Goal: Transaction & Acquisition: Purchase product/service

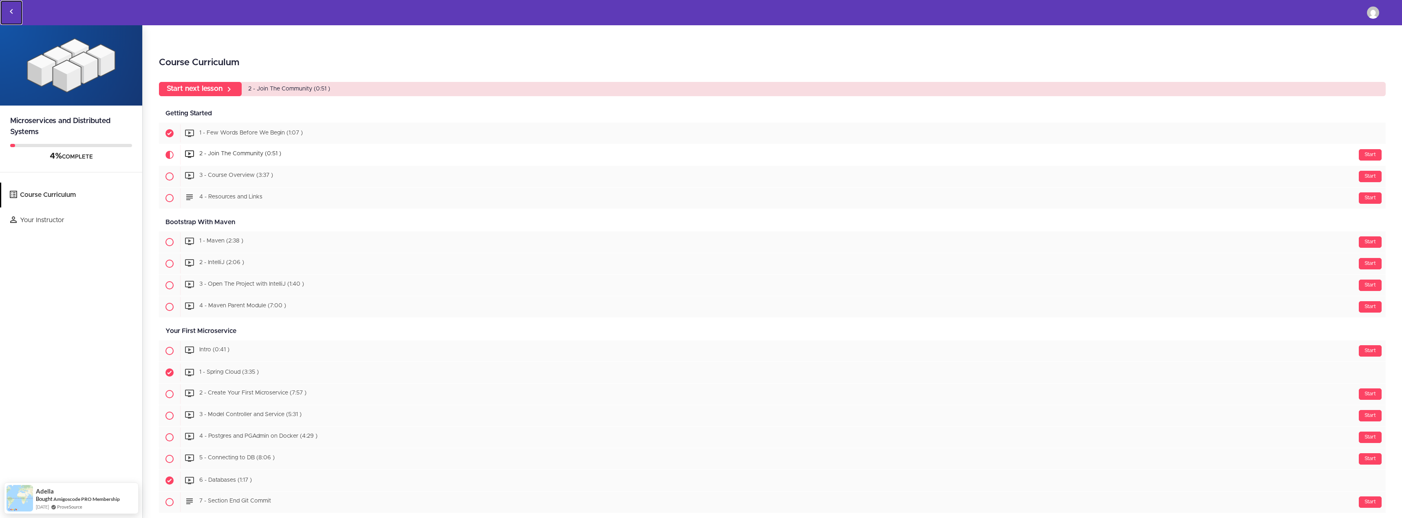
click at [14, 10] on icon "Back to courses" at bounding box center [12, 12] width 10 height 10
click at [9, 10] on icon "Back to courses" at bounding box center [12, 12] width 10 height 10
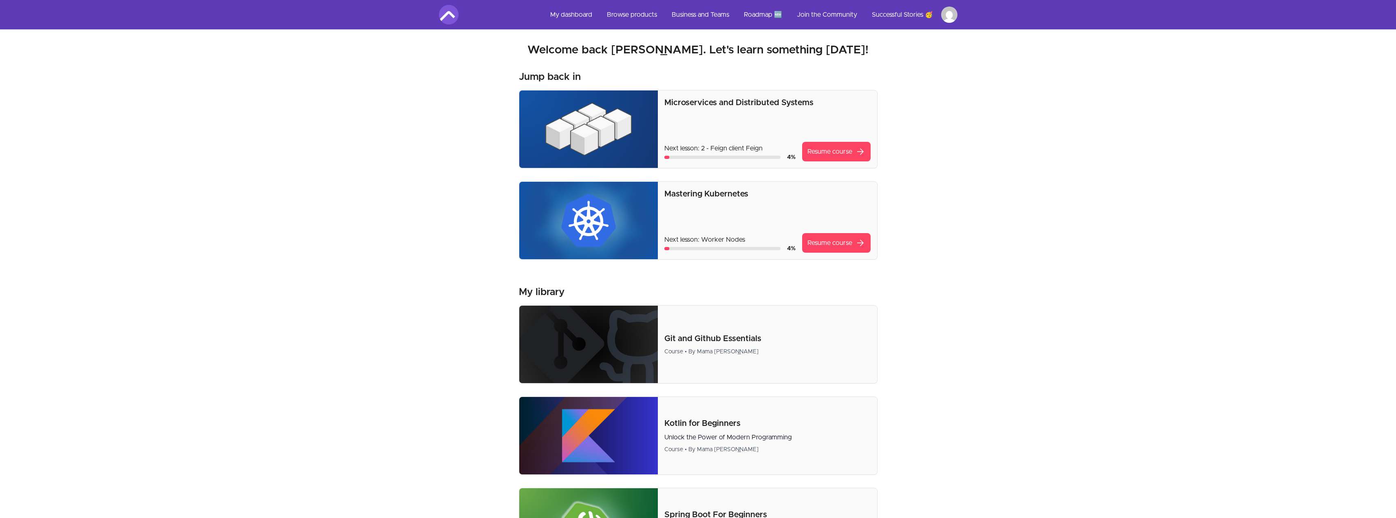
click at [445, 14] on img at bounding box center [449, 15] width 20 height 20
click at [575, 15] on link "My dashboard" at bounding box center [571, 15] width 55 height 20
click at [612, 15] on link "Browse products" at bounding box center [632, 15] width 63 height 20
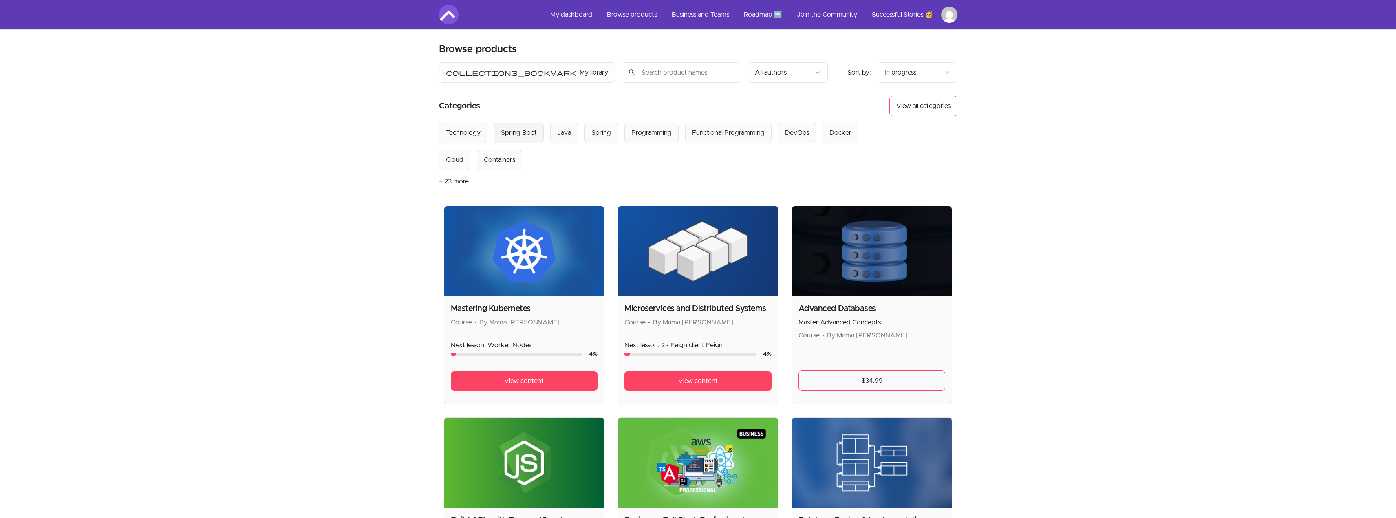
click at [533, 137] on div "Spring Boot" at bounding box center [519, 133] width 36 height 10
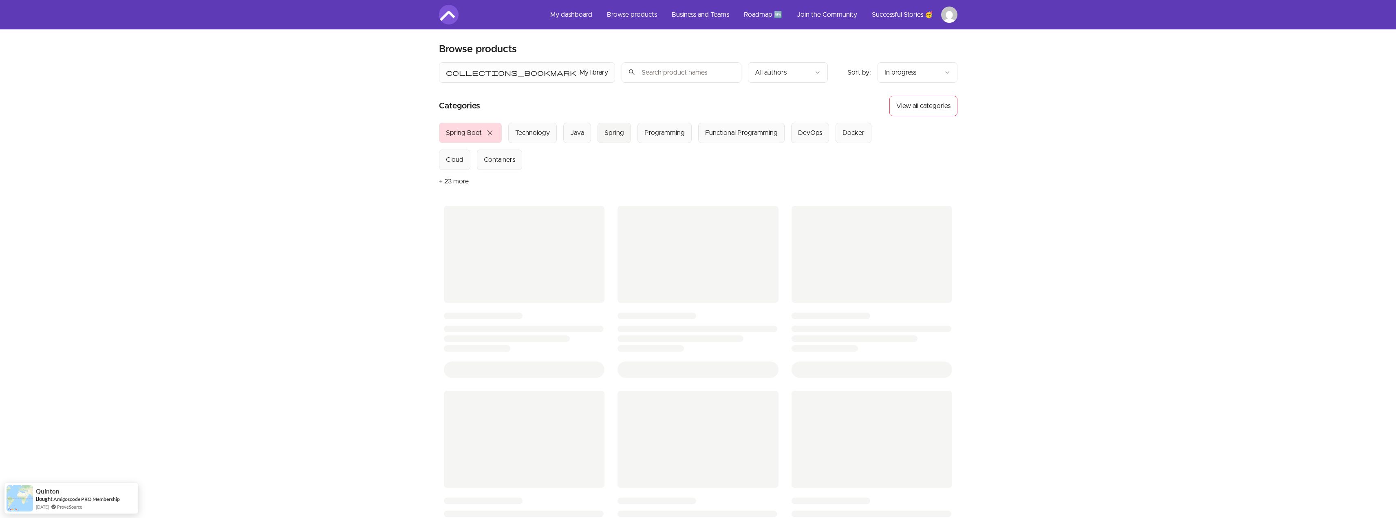
click at [618, 137] on div "Spring" at bounding box center [615, 133] width 20 height 10
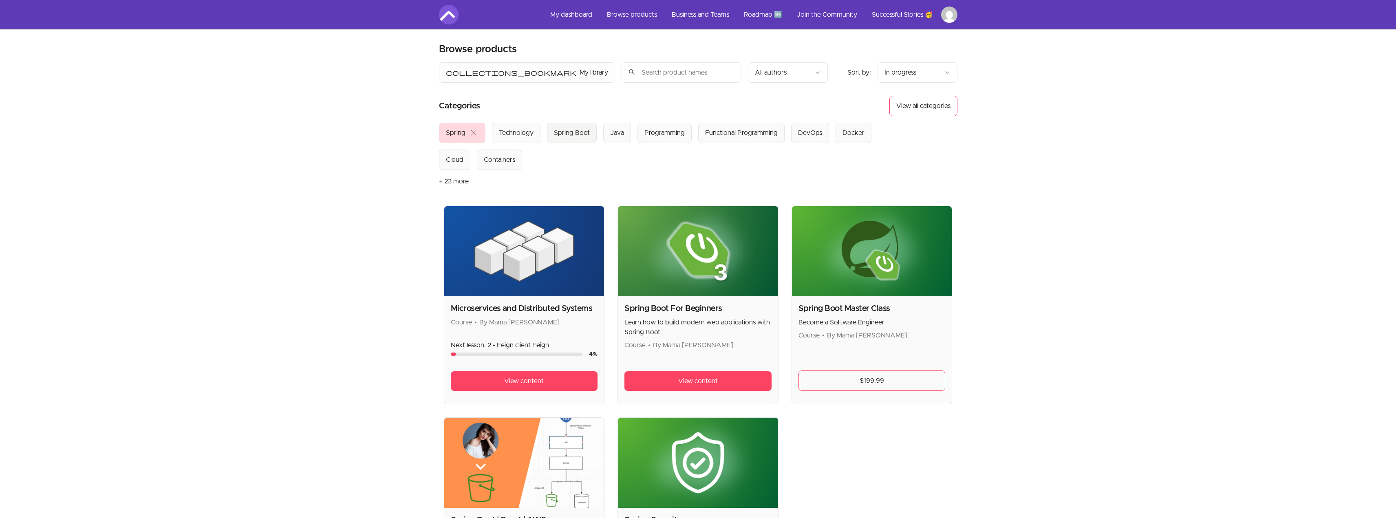
click at [561, 130] on div "Spring Boot" at bounding box center [572, 133] width 36 height 10
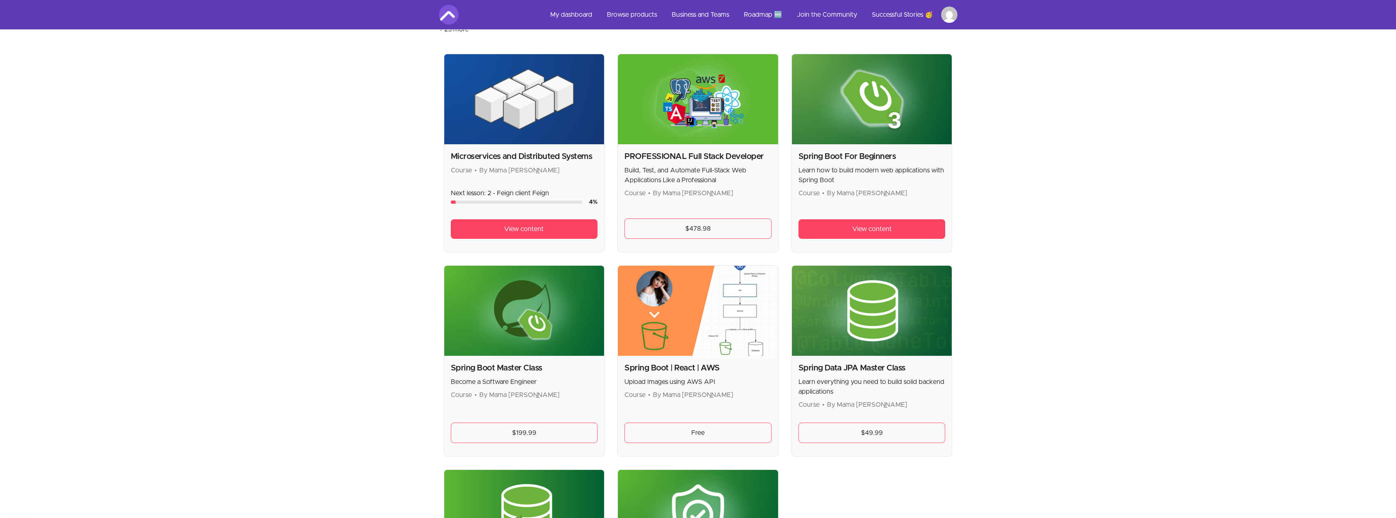
scroll to position [163, 0]
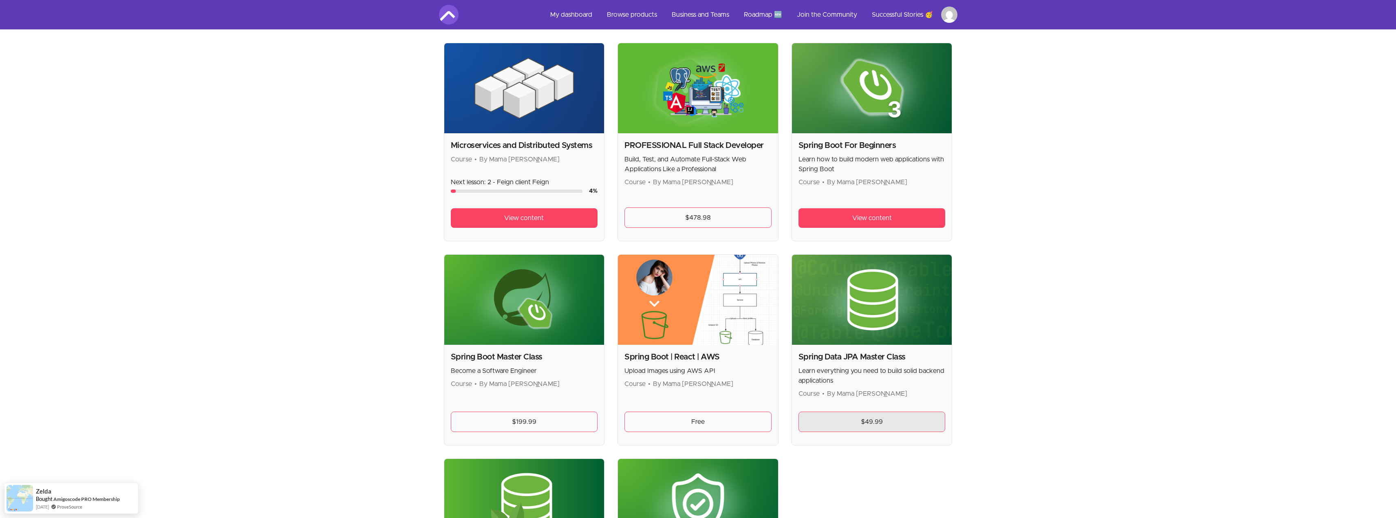
click at [875, 425] on link "$49.99" at bounding box center [872, 422] width 147 height 20
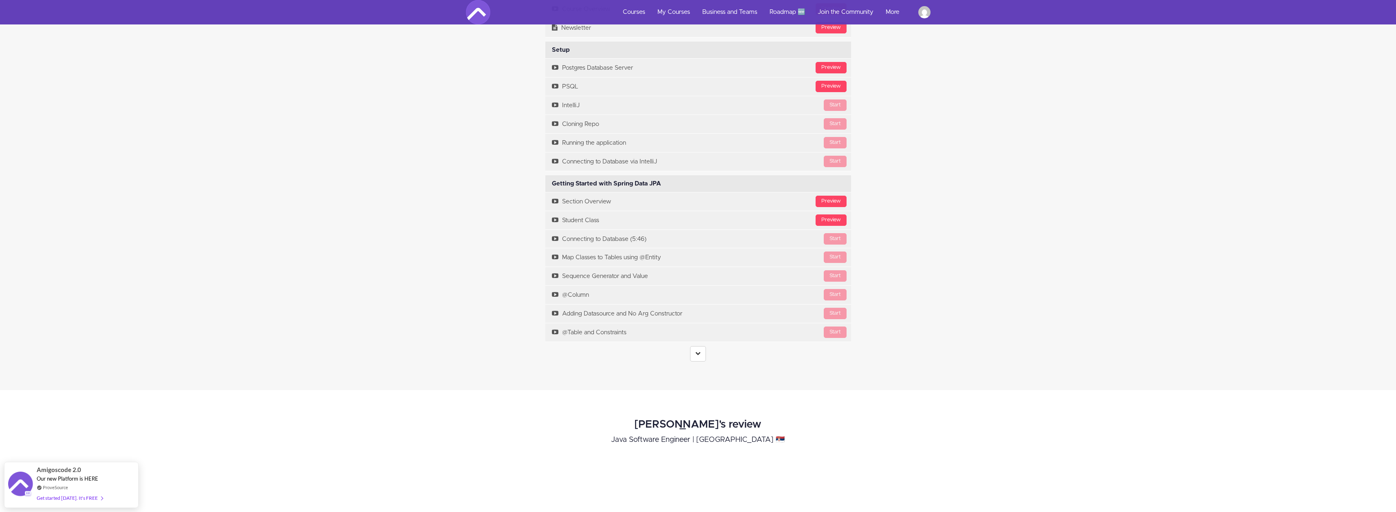
scroll to position [2691, 0]
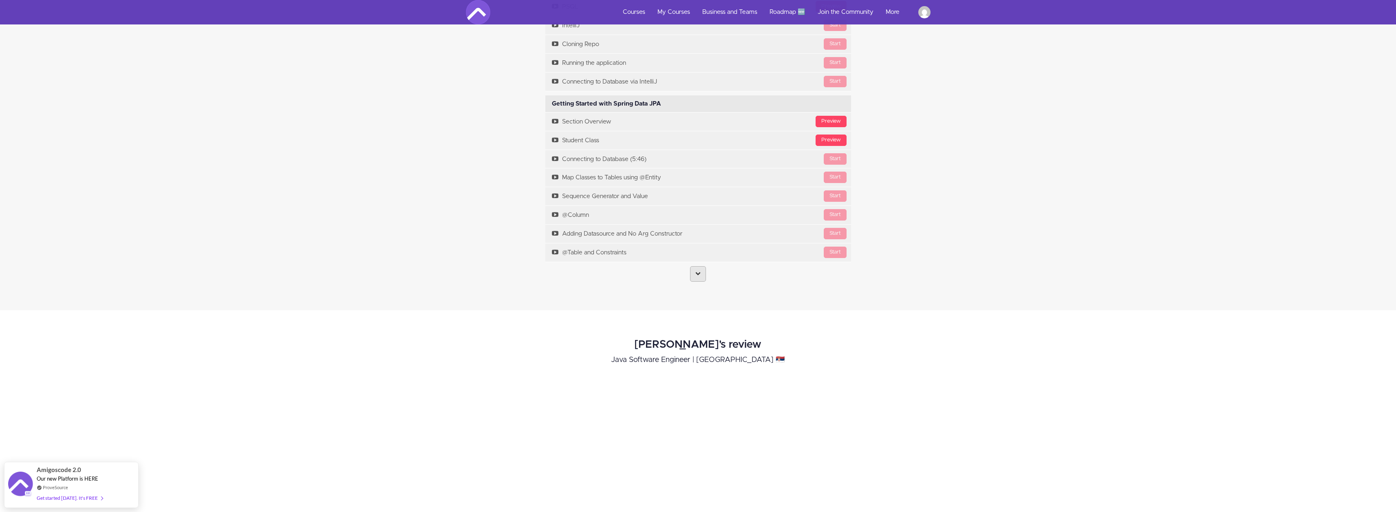
click at [693, 274] on link at bounding box center [698, 273] width 16 height 15
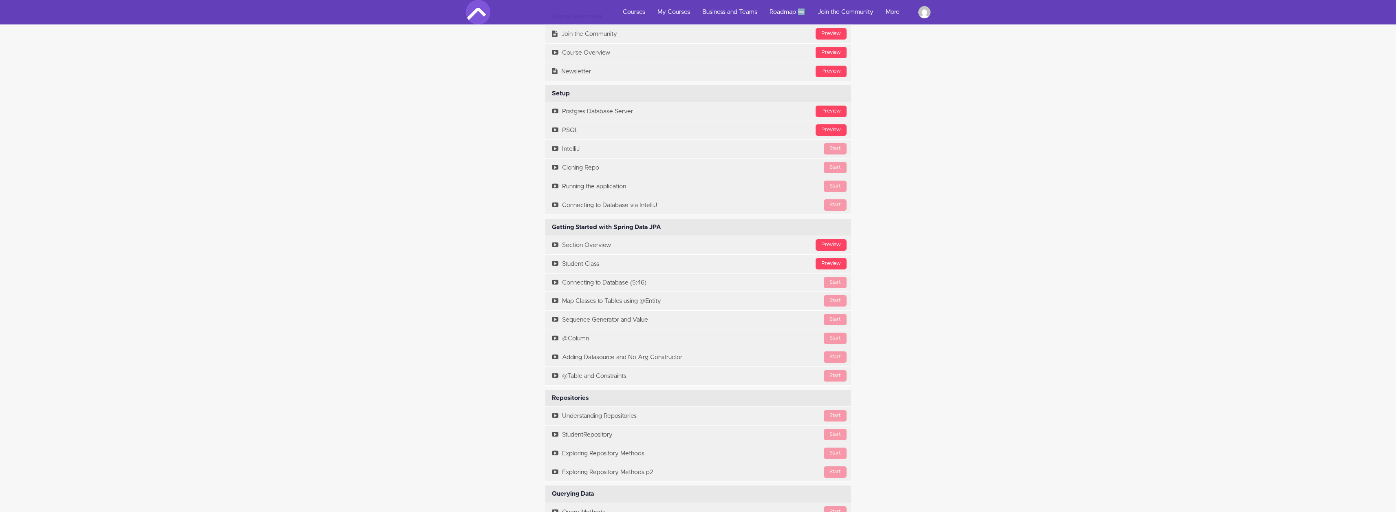
scroll to position [2528, 0]
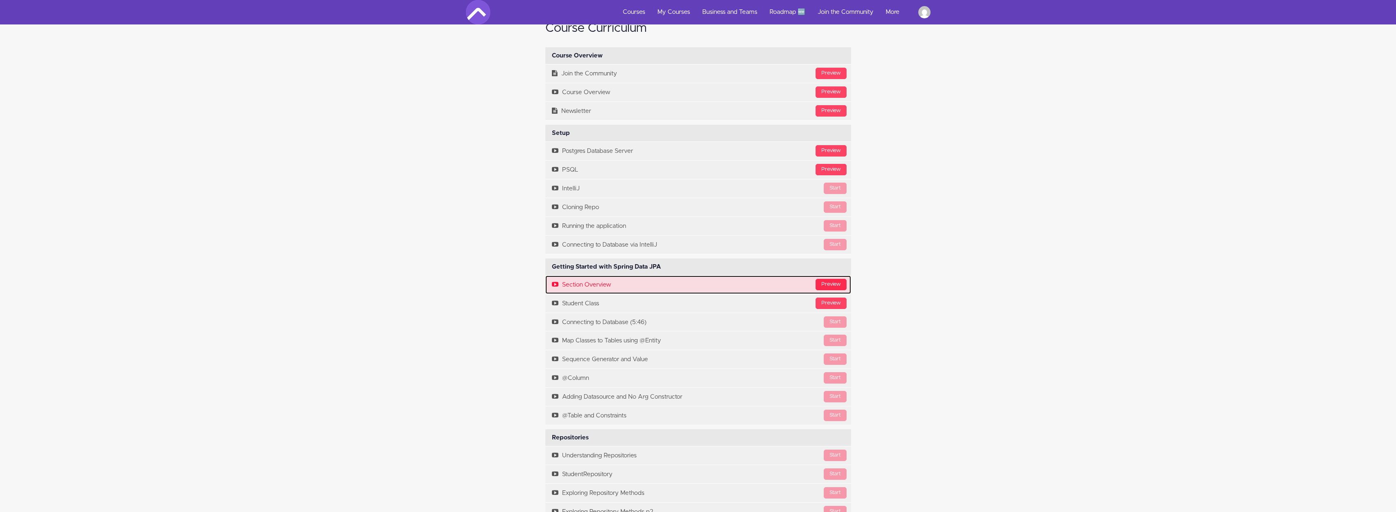
click at [830, 283] on div "Preview" at bounding box center [831, 284] width 31 height 11
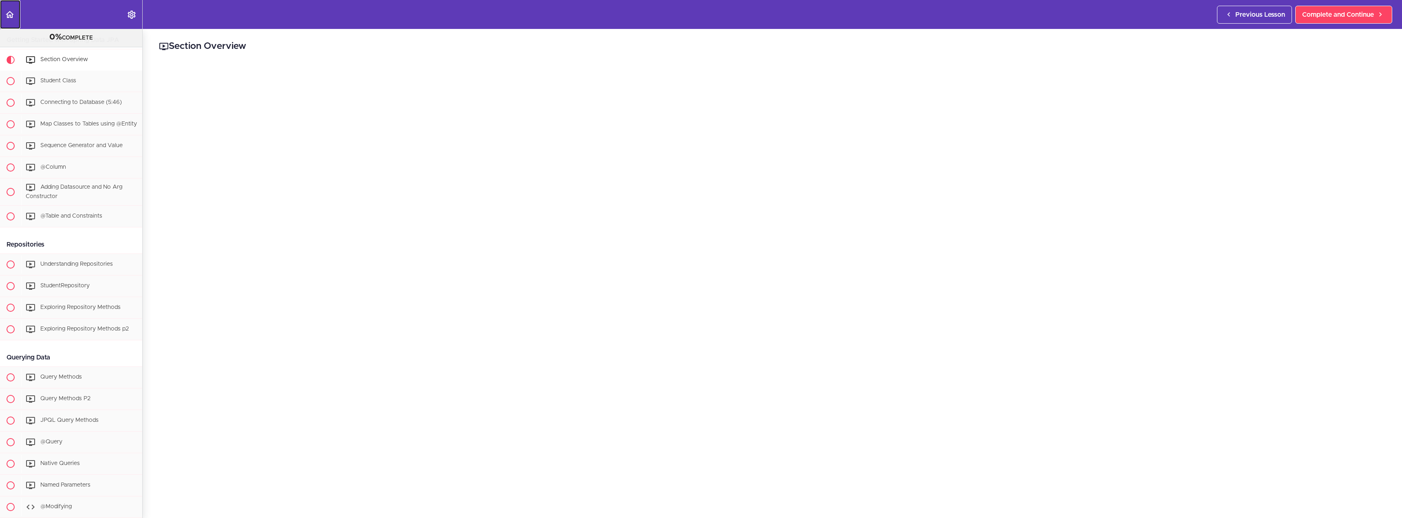
click at [11, 18] on icon "Back to course curriculum" at bounding box center [10, 15] width 10 height 10
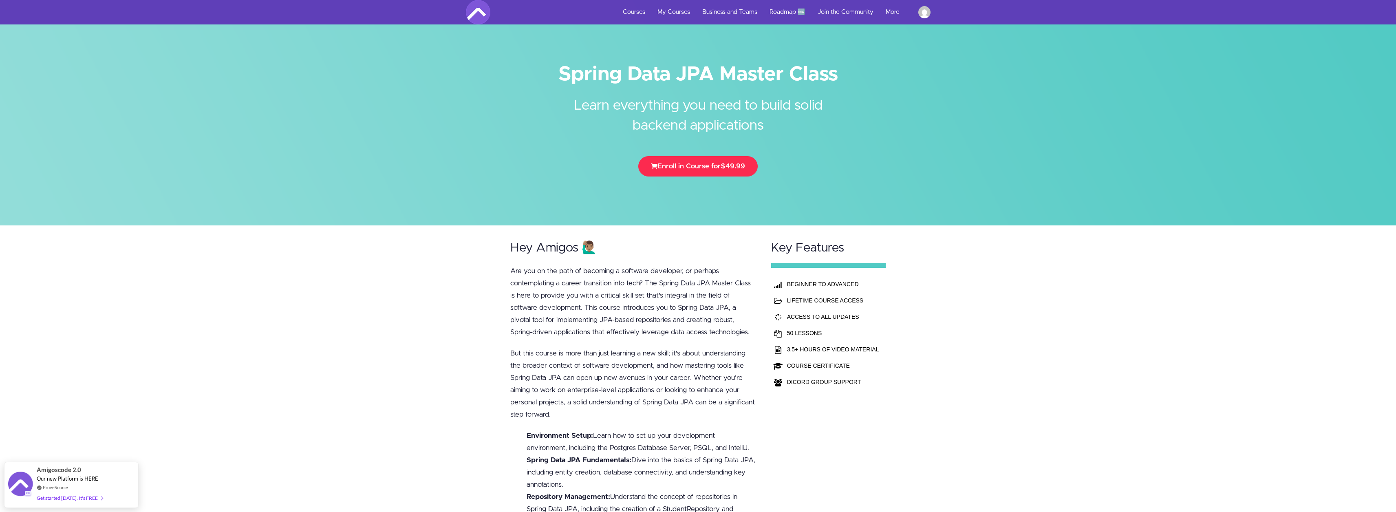
click at [707, 169] on button "Enroll in Course for $49.99" at bounding box center [697, 166] width 119 height 20
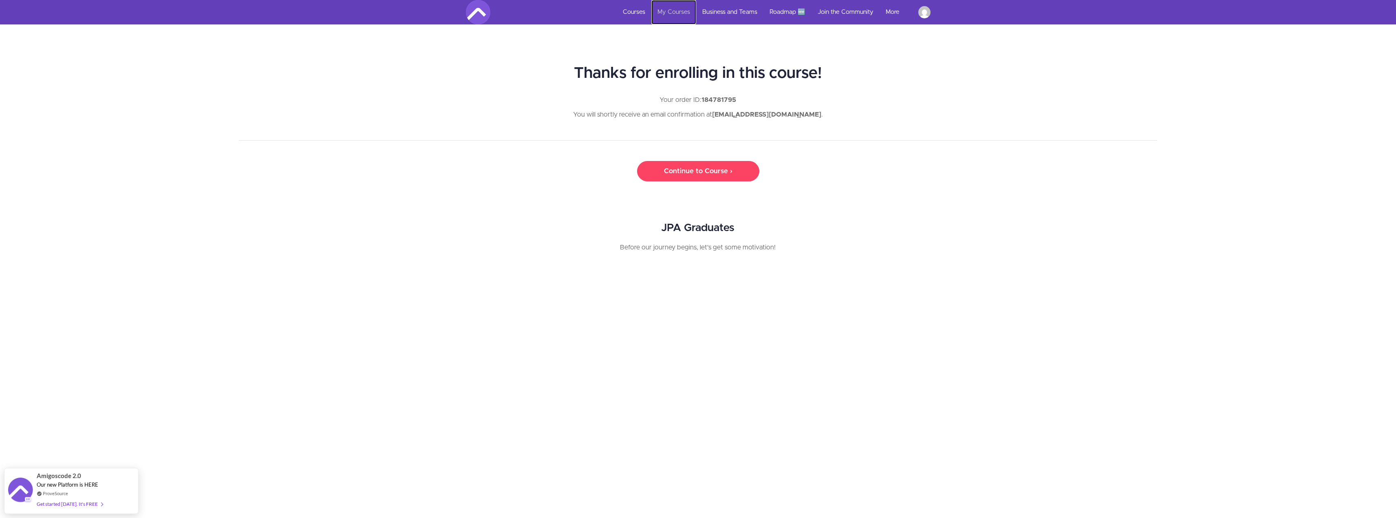
click at [667, 11] on link "My Courses" at bounding box center [673, 12] width 45 height 24
click at [632, 9] on link "Courses" at bounding box center [634, 12] width 35 height 24
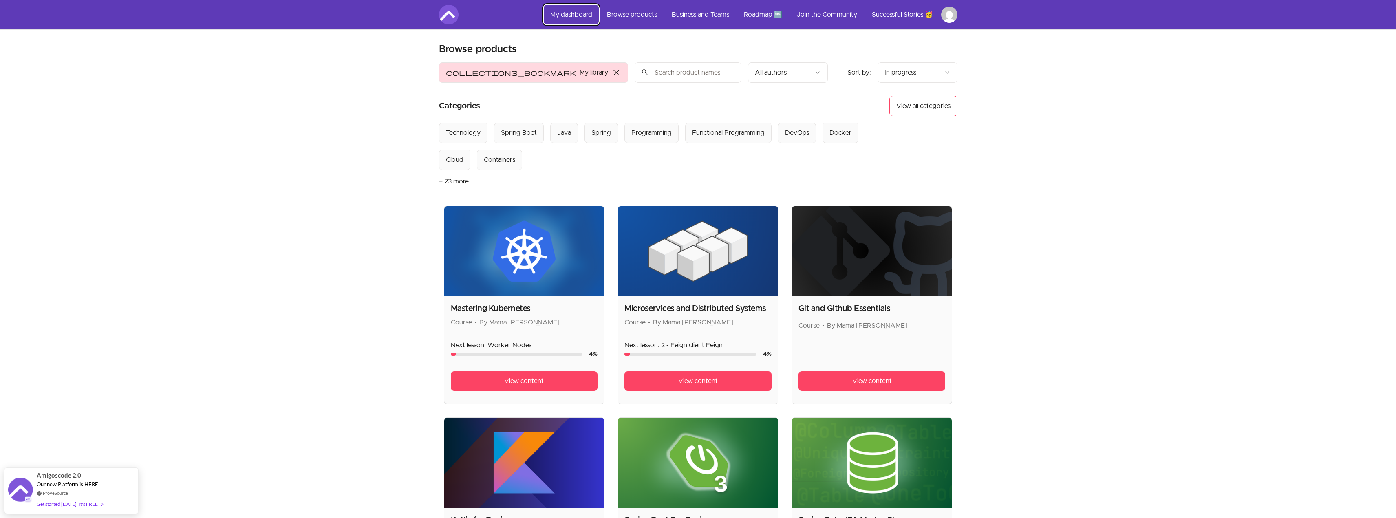
click at [586, 13] on link "My dashboard" at bounding box center [571, 15] width 55 height 20
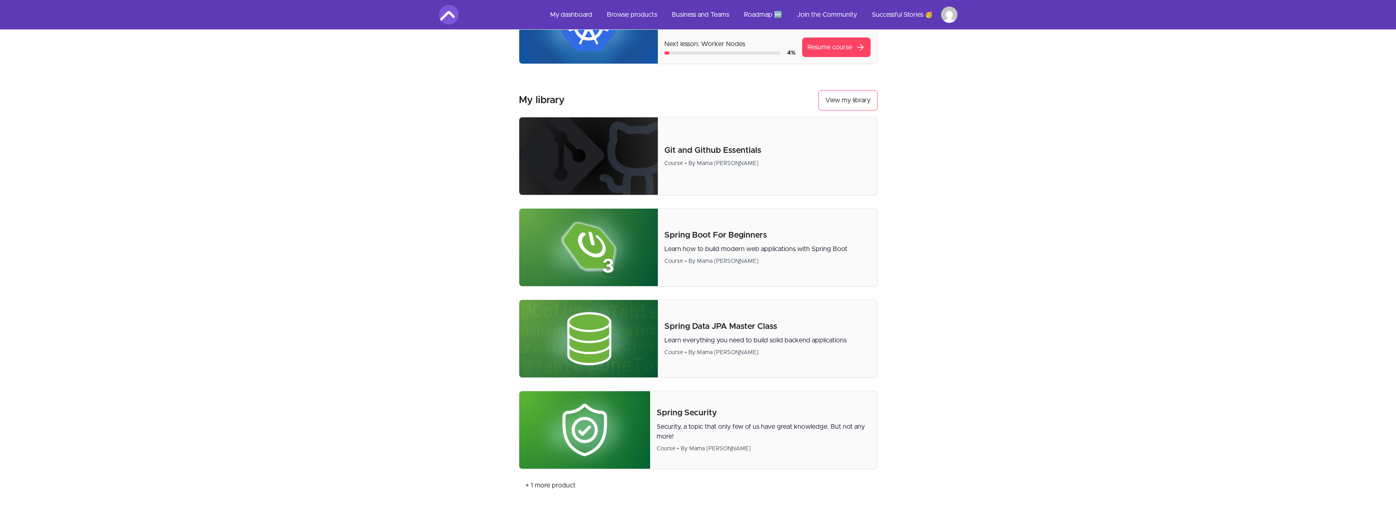
scroll to position [204, 0]
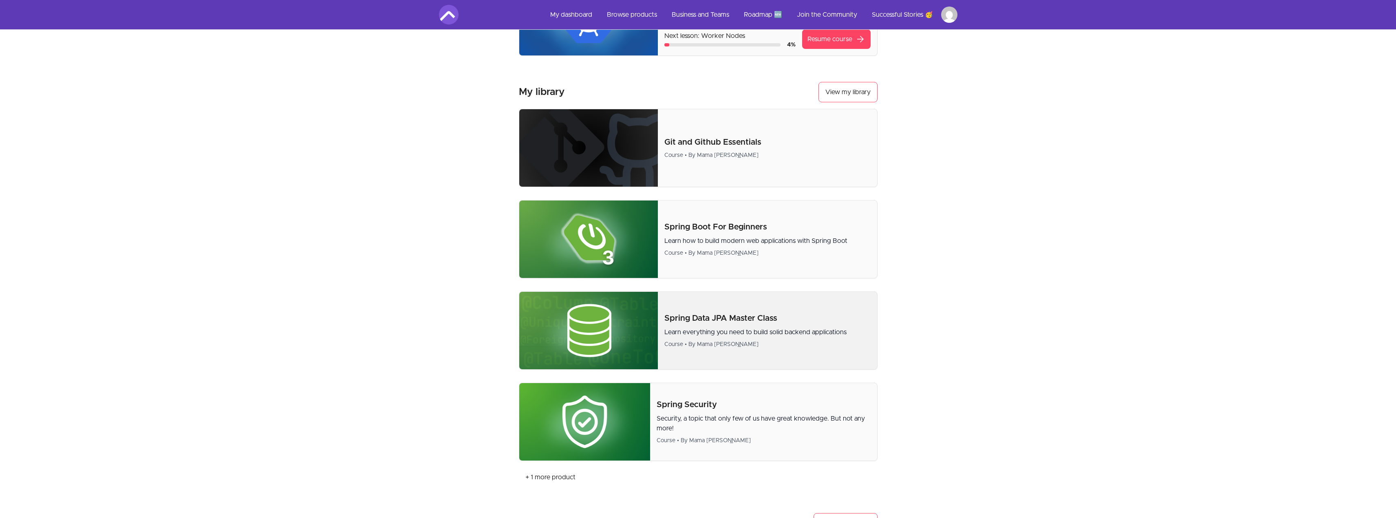
click at [717, 316] on p "Spring Data JPA Master Class" at bounding box center [768, 318] width 206 height 11
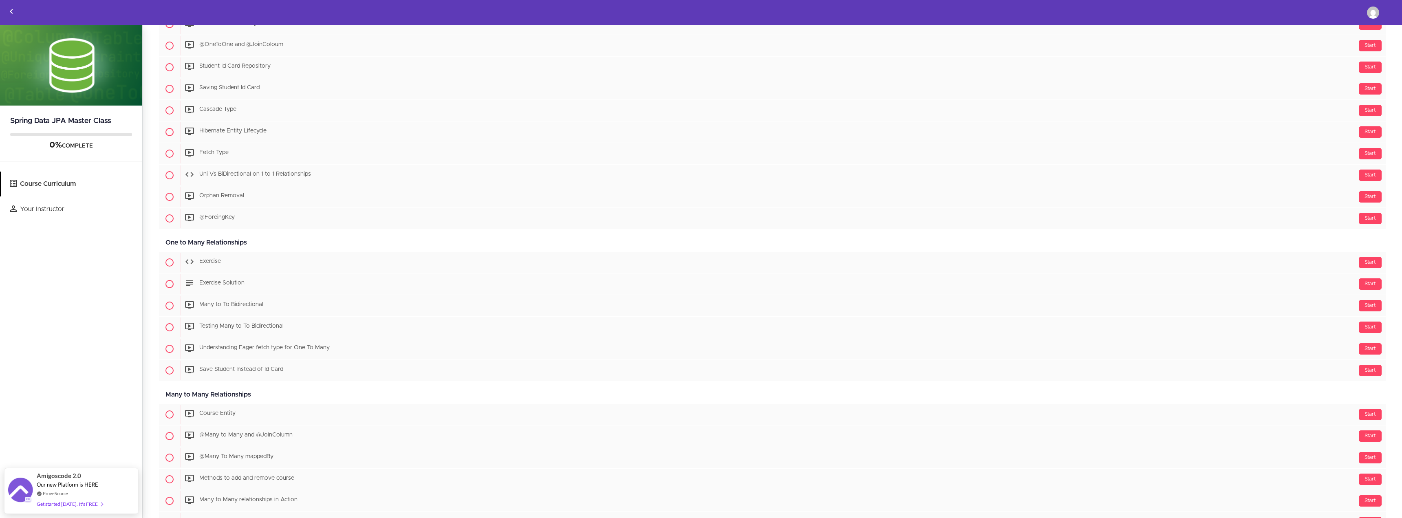
scroll to position [1223, 0]
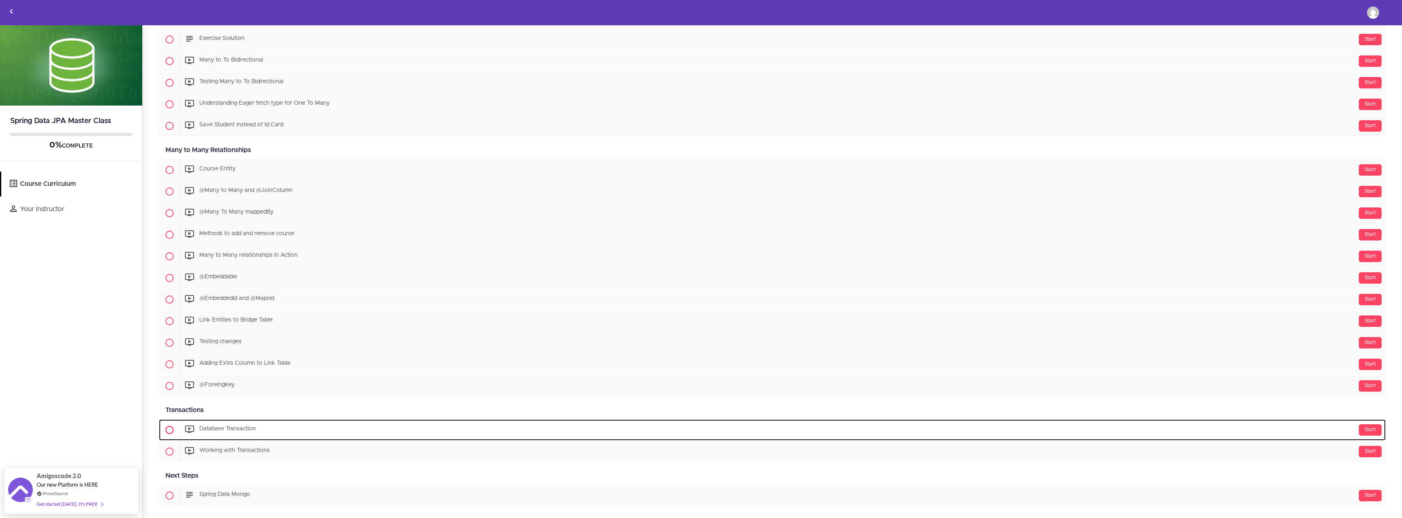
click at [240, 430] on span "Database Transaction" at bounding box center [227, 429] width 57 height 6
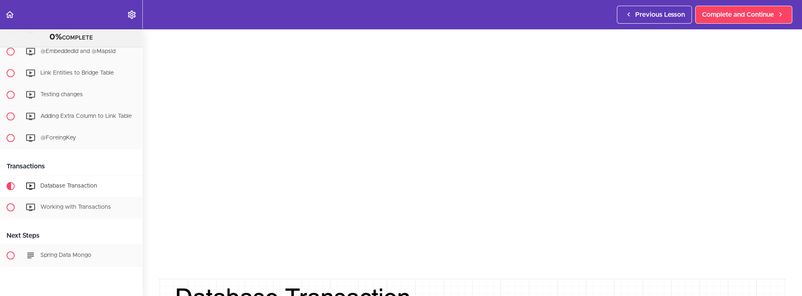
scroll to position [1525, 0]
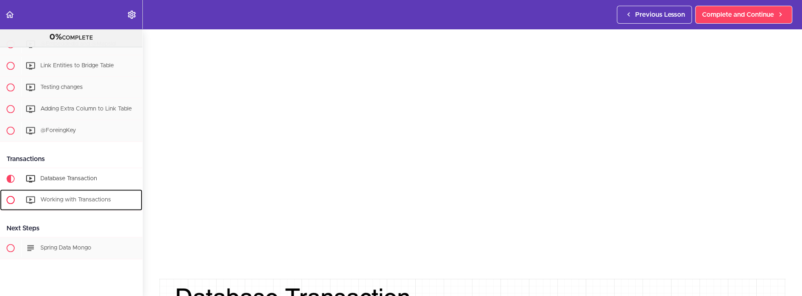
click at [62, 197] on span "Working with Transactions" at bounding box center [75, 200] width 71 height 6
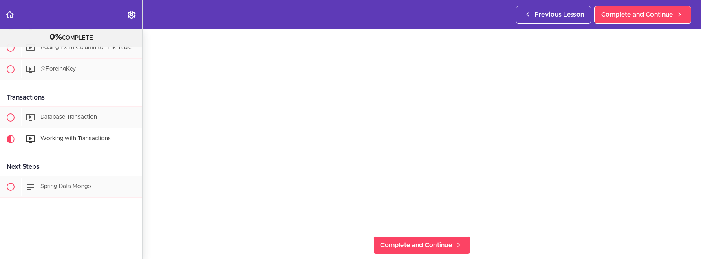
scroll to position [1589, 0]
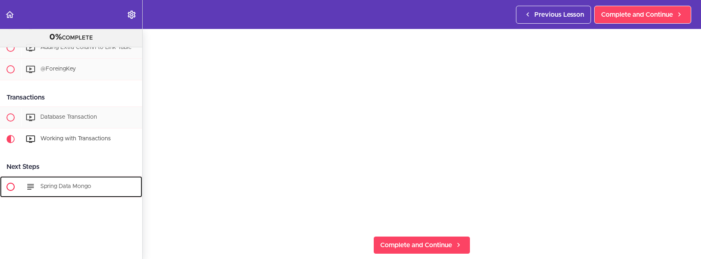
click at [79, 183] on span "Spring Data Mongo" at bounding box center [65, 186] width 51 height 6
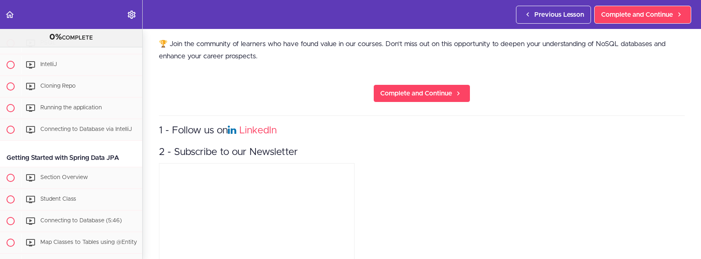
scroll to position [187, 0]
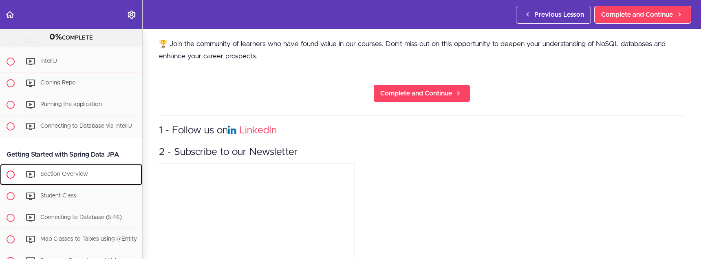
click at [58, 174] on span "Section Overview" at bounding box center [64, 174] width 48 height 6
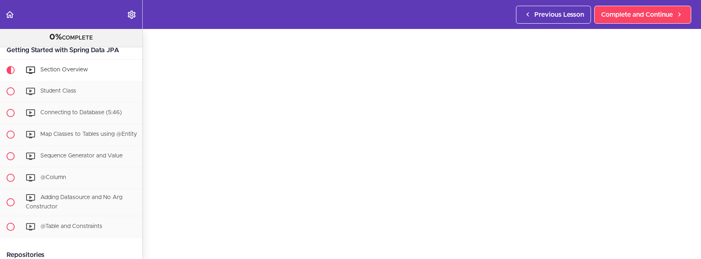
scroll to position [82, 0]
click at [70, 93] on span "Student Class" at bounding box center [58, 91] width 36 height 6
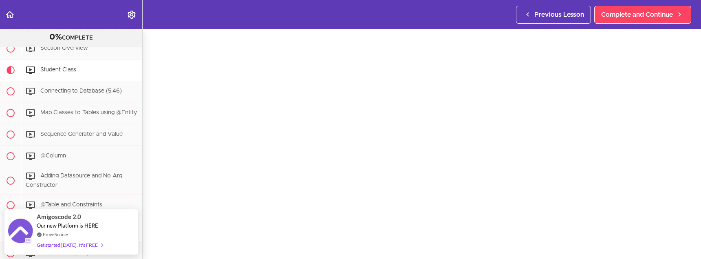
scroll to position [41, 0]
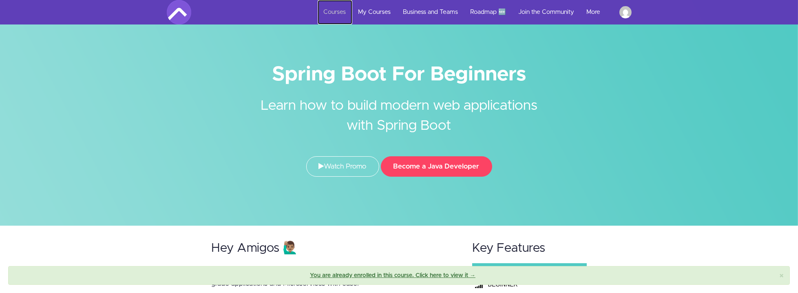
click at [340, 12] on link "Courses" at bounding box center [335, 12] width 35 height 24
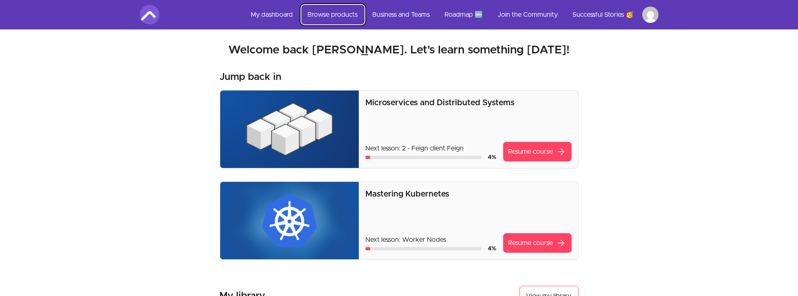
click at [354, 13] on link "Browse products" at bounding box center [332, 15] width 63 height 20
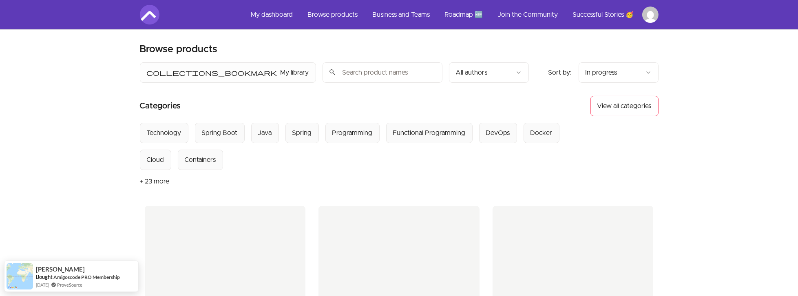
click at [322, 71] on input "search" at bounding box center [382, 72] width 120 height 20
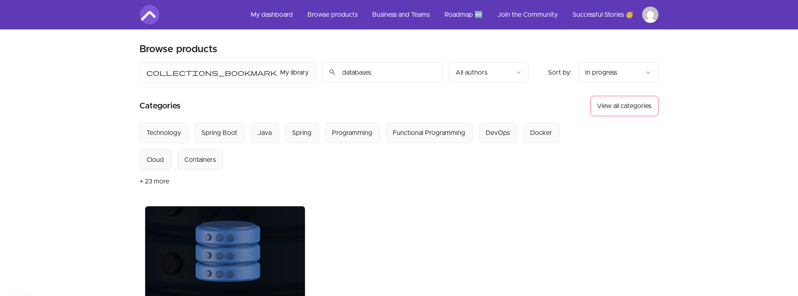
type input "databases"
click at [363, 150] on div "Select from all categories: Technology Spring Boot Java Spring Programming Func…" at bounding box center [366, 146] width 452 height 47
click at [161, 179] on button "+ 23 more" at bounding box center [155, 181] width 30 height 23
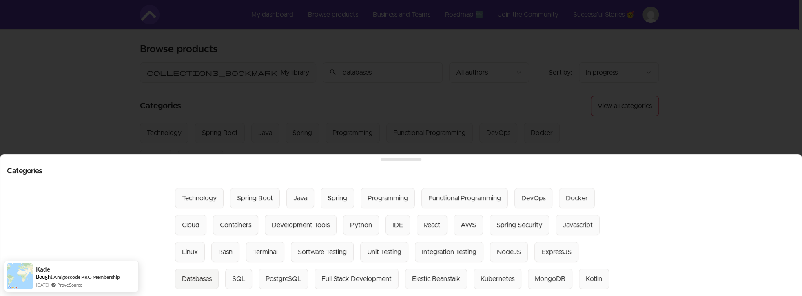
click at [212, 274] on div "Databases" at bounding box center [197, 279] width 30 height 10
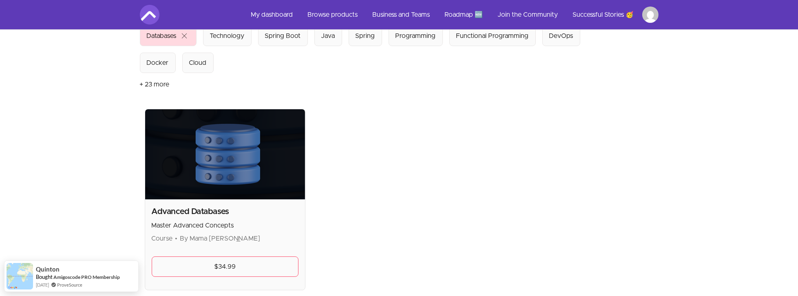
scroll to position [116, 0]
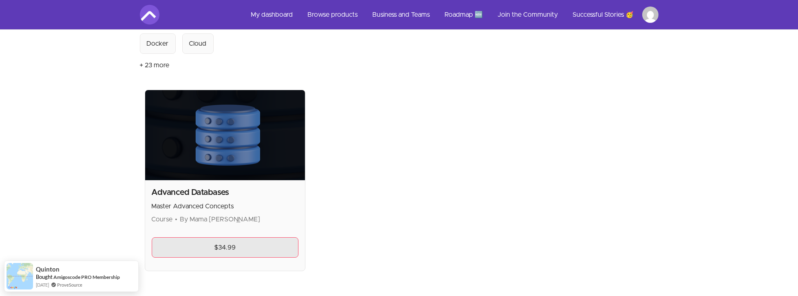
click at [227, 250] on link "$34.99" at bounding box center [225, 247] width 147 height 20
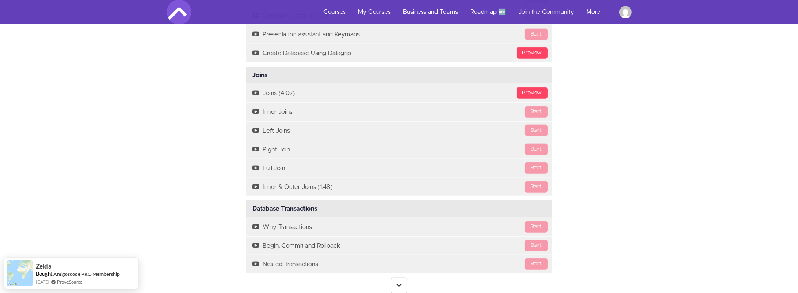
scroll to position [1794, 0]
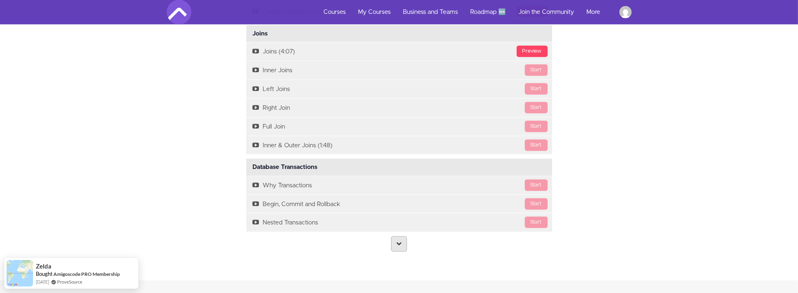
click at [399, 241] on icon at bounding box center [398, 243] width 5 height 5
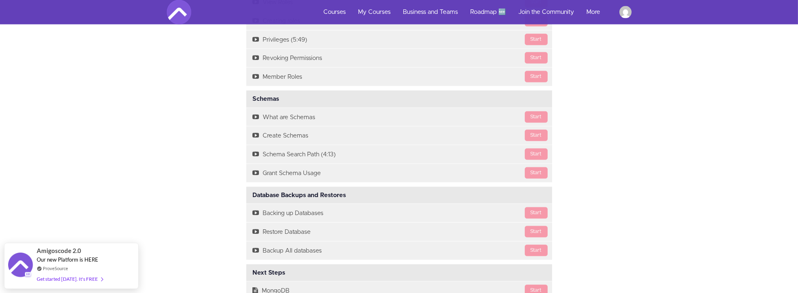
scroll to position [2283, 0]
